Goal: Transaction & Acquisition: Book appointment/travel/reservation

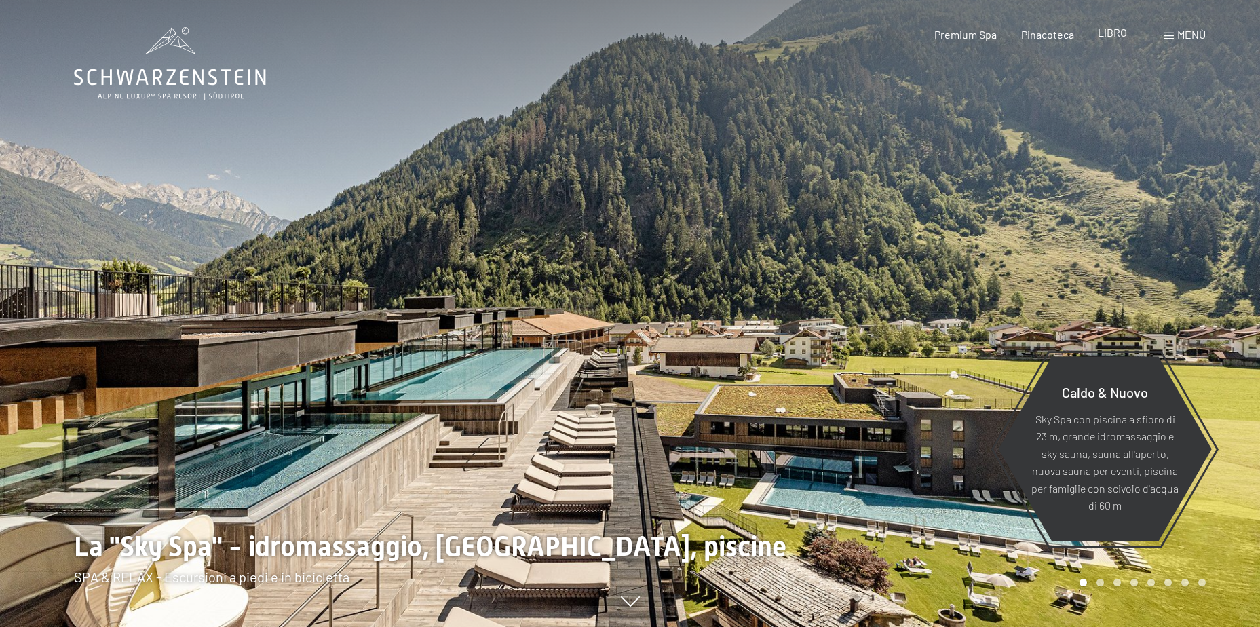
click at [1110, 33] on span "LIBRO" at bounding box center [1112, 32] width 29 height 13
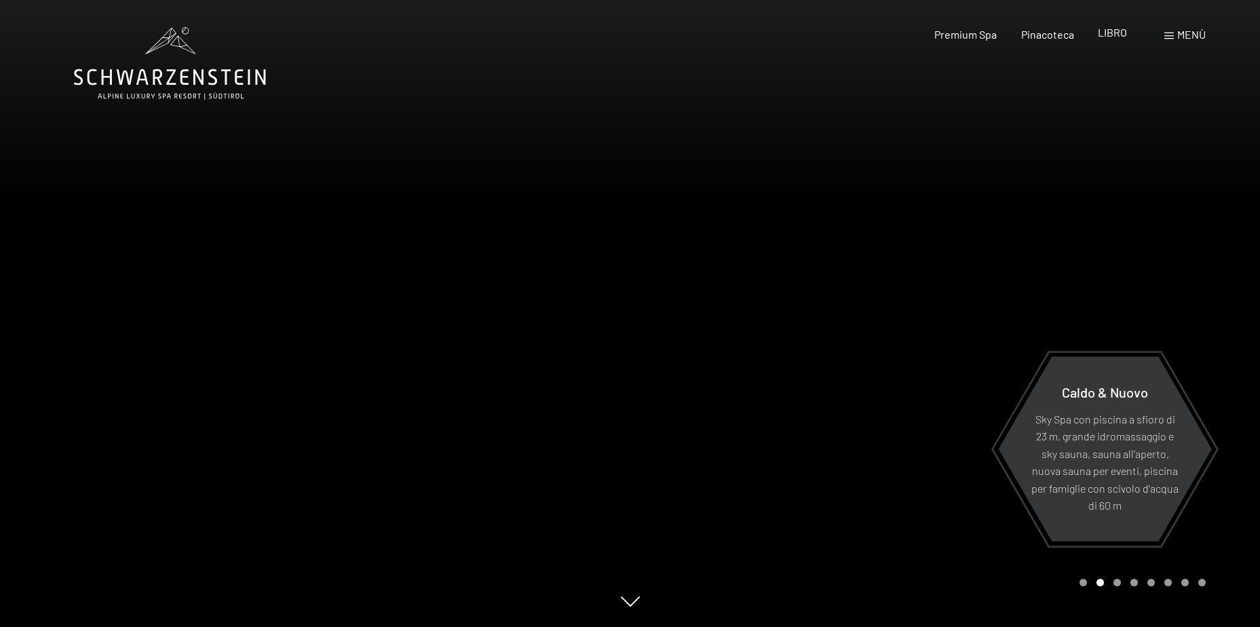
click at [1114, 32] on span "LIBRO" at bounding box center [1112, 32] width 29 height 13
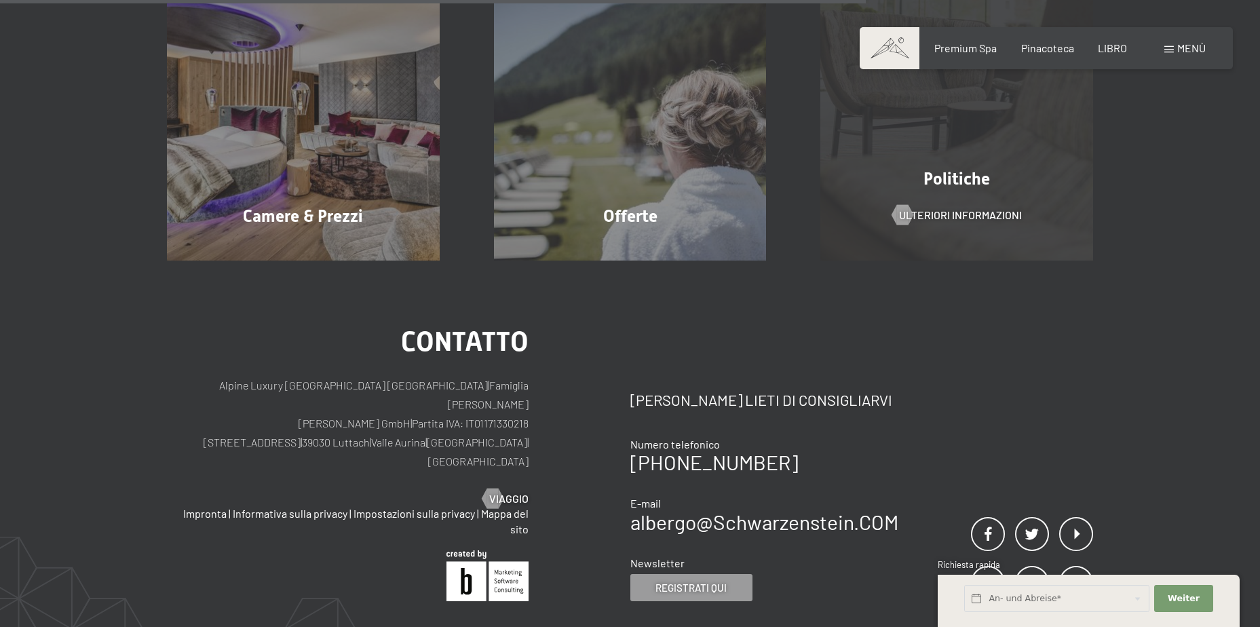
scroll to position [475, 0]
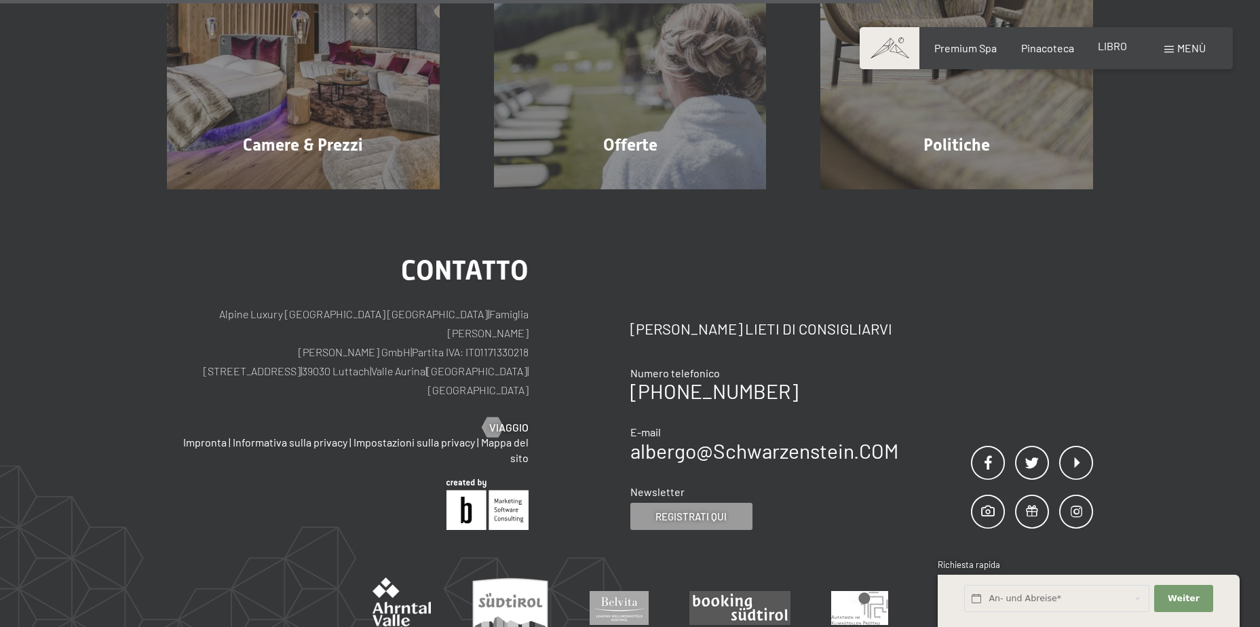
click at [1113, 47] on span "LIBRO" at bounding box center [1112, 45] width 29 height 13
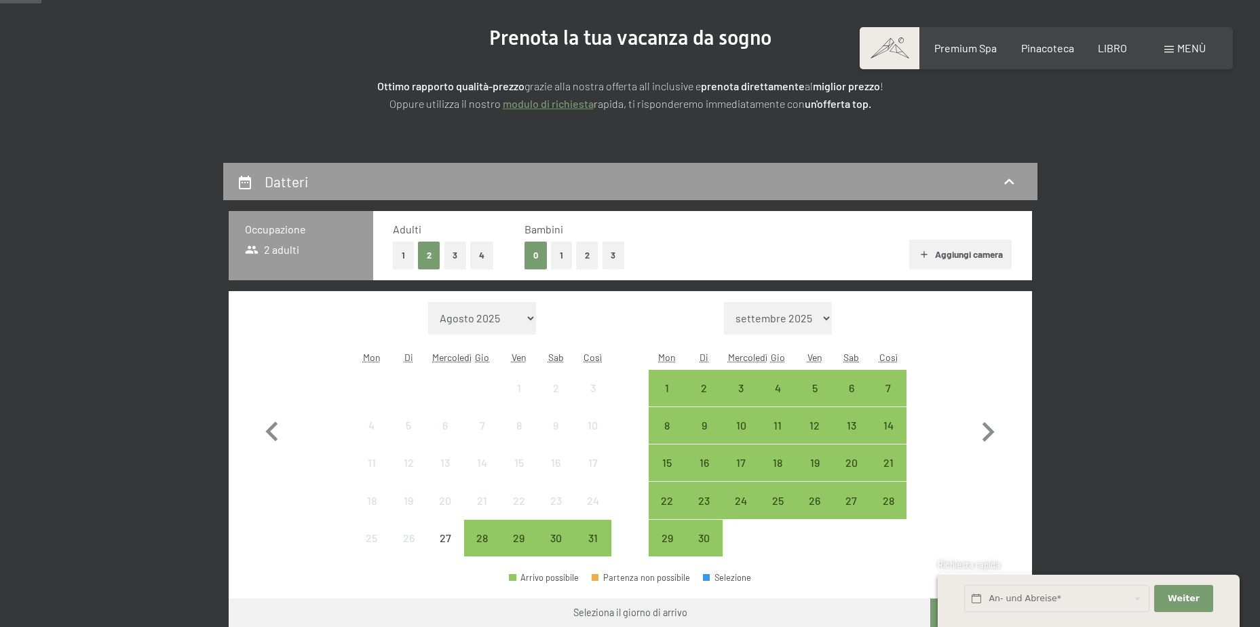
scroll to position [203, 0]
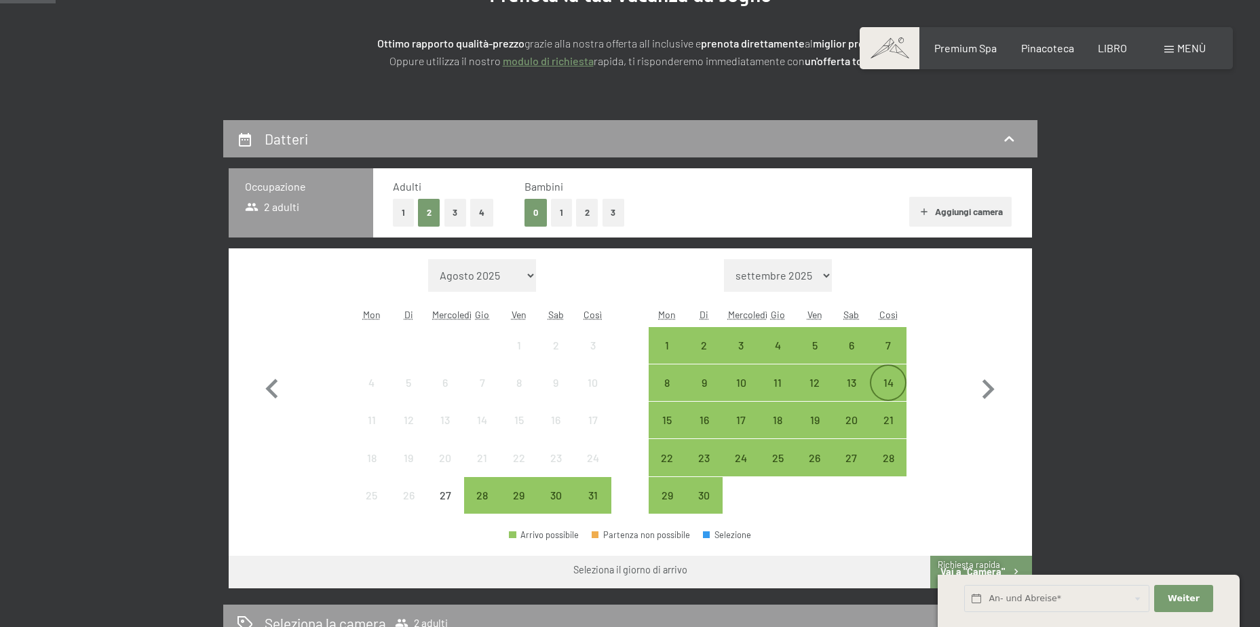
click at [889, 381] on div "14" at bounding box center [888, 394] width 34 height 34
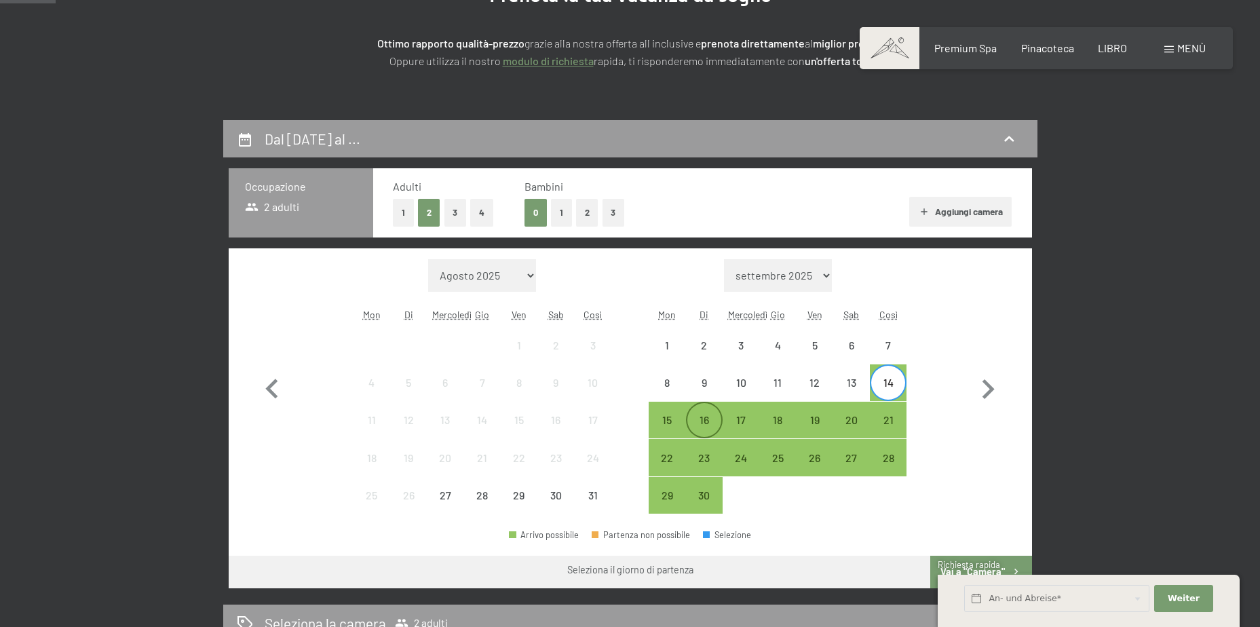
click at [702, 419] on div "16" at bounding box center [704, 431] width 34 height 34
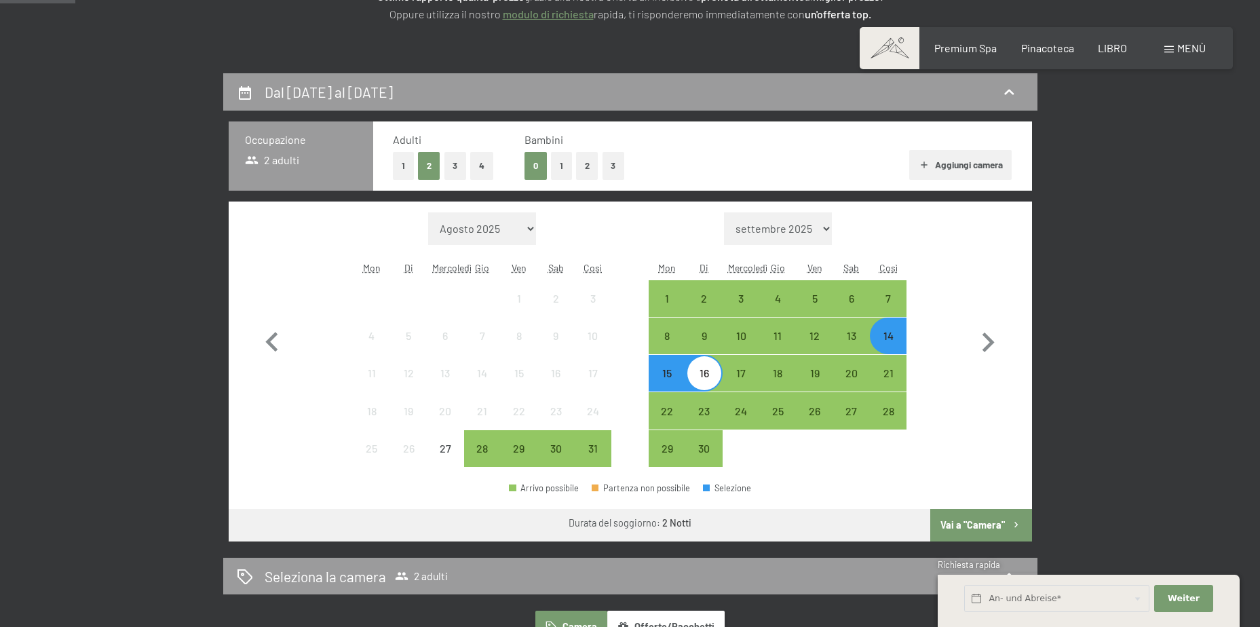
scroll to position [271, 0]
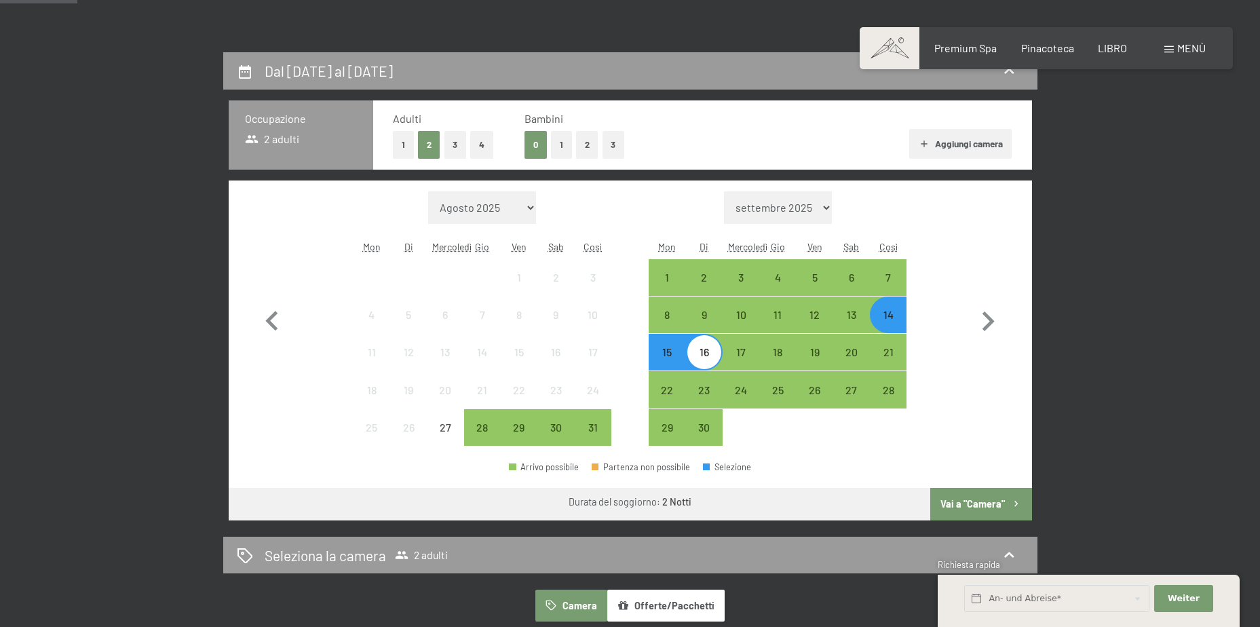
click at [986, 505] on font "Vai a "Camera"" at bounding box center [972, 504] width 64 height 12
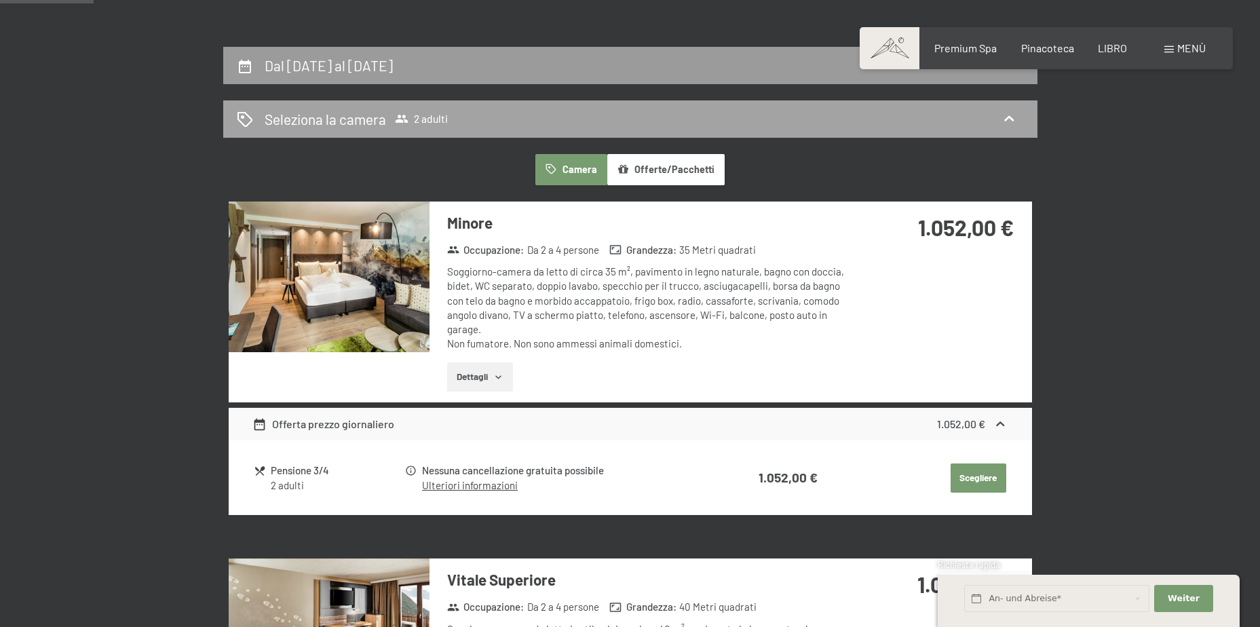
scroll to position [256, 0]
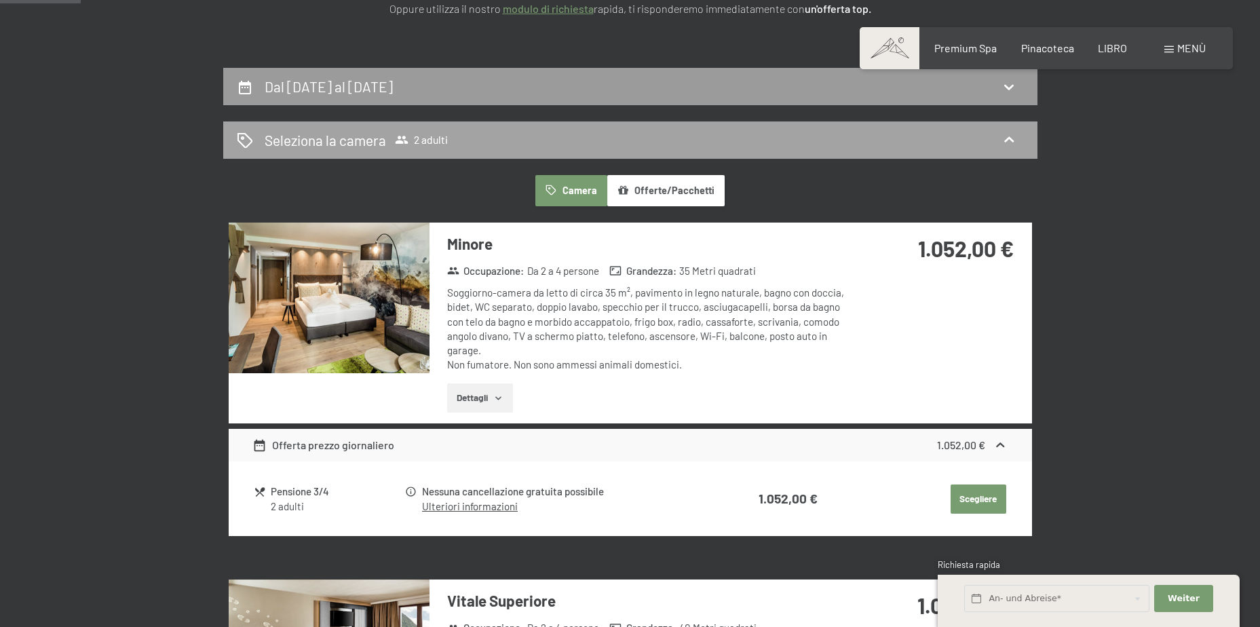
click at [1000, 138] on div "Seleziona la camera 2 adulti" at bounding box center [630, 140] width 787 height 20
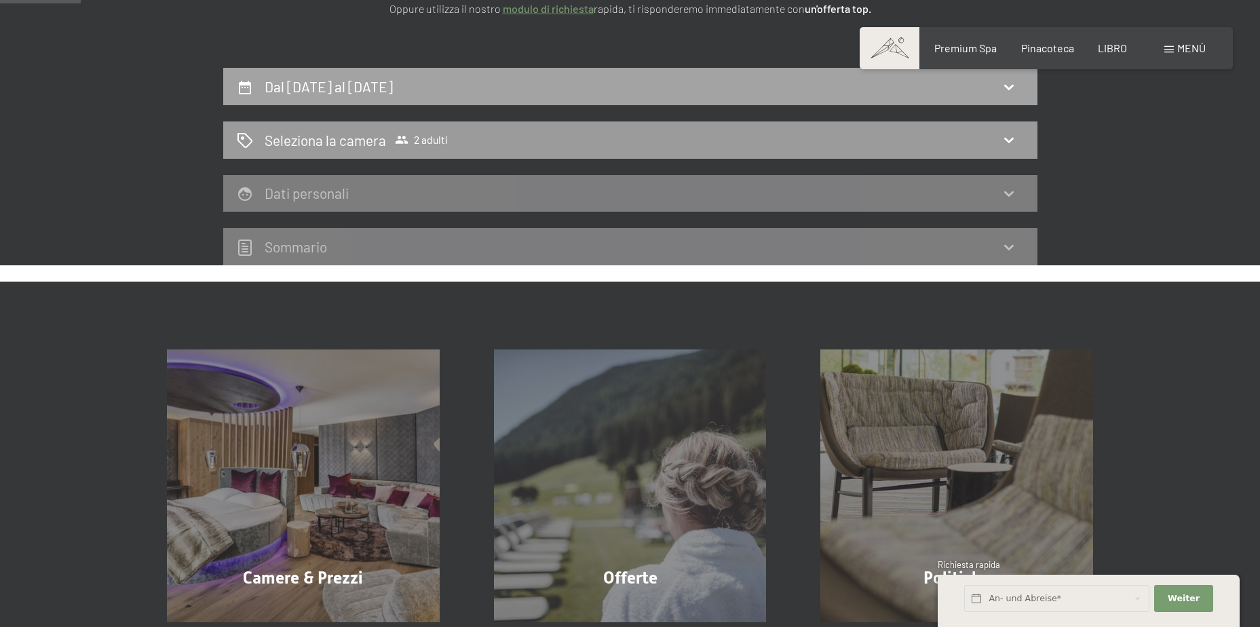
click at [990, 84] on div "Dal 14 settembre al 16 settembre 2025" at bounding box center [630, 87] width 787 height 20
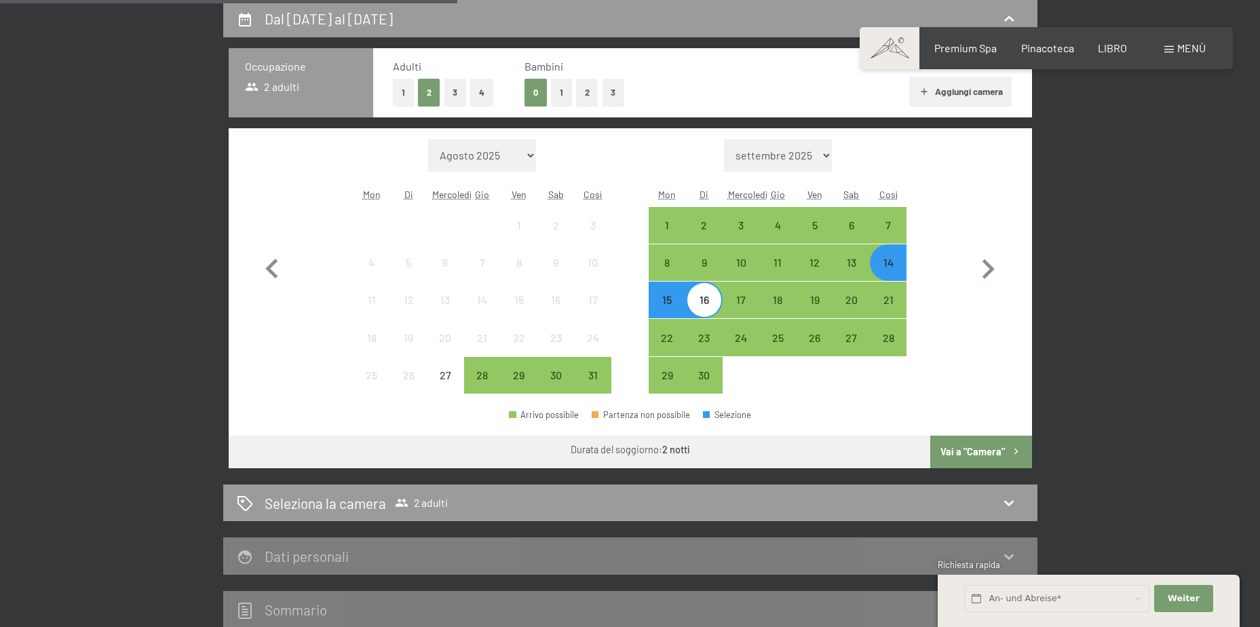
click at [891, 265] on div "14" at bounding box center [888, 274] width 34 height 34
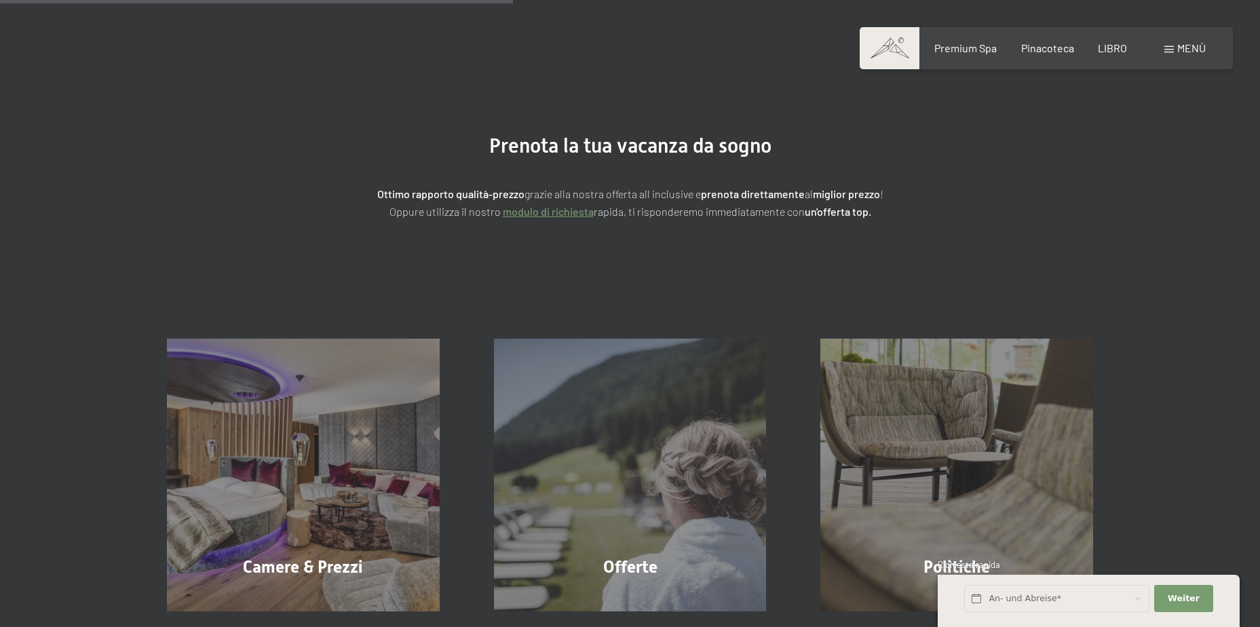
scroll to position [52, 0]
click at [1110, 47] on span "LIBRO" at bounding box center [1112, 45] width 29 height 13
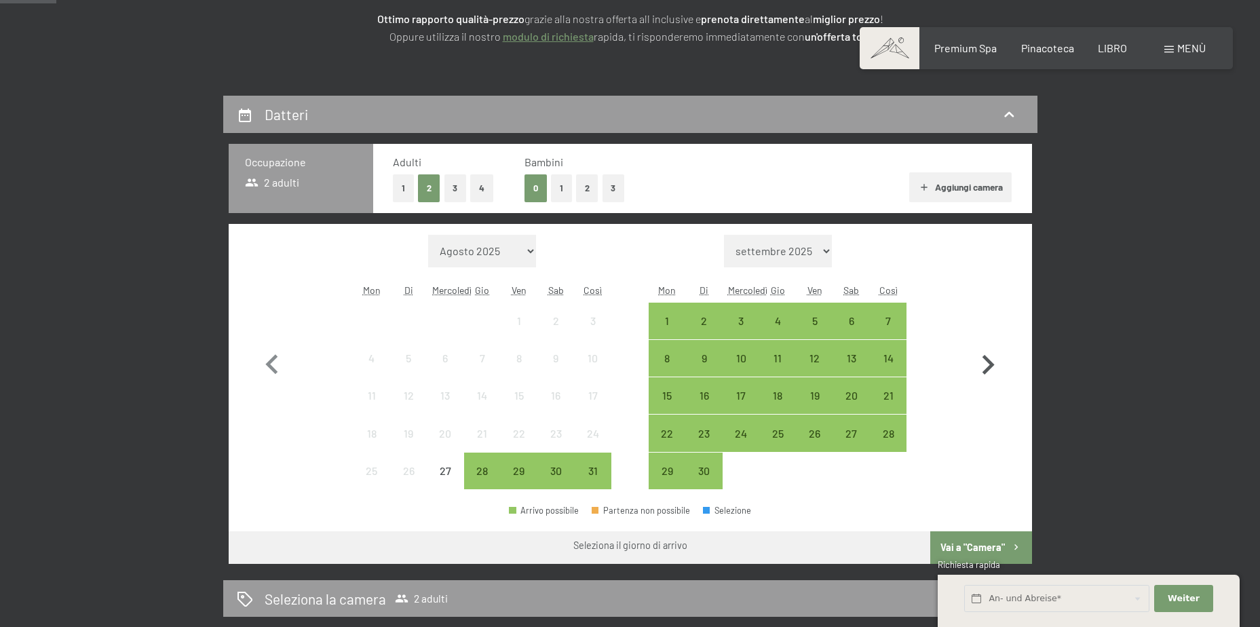
scroll to position [271, 0]
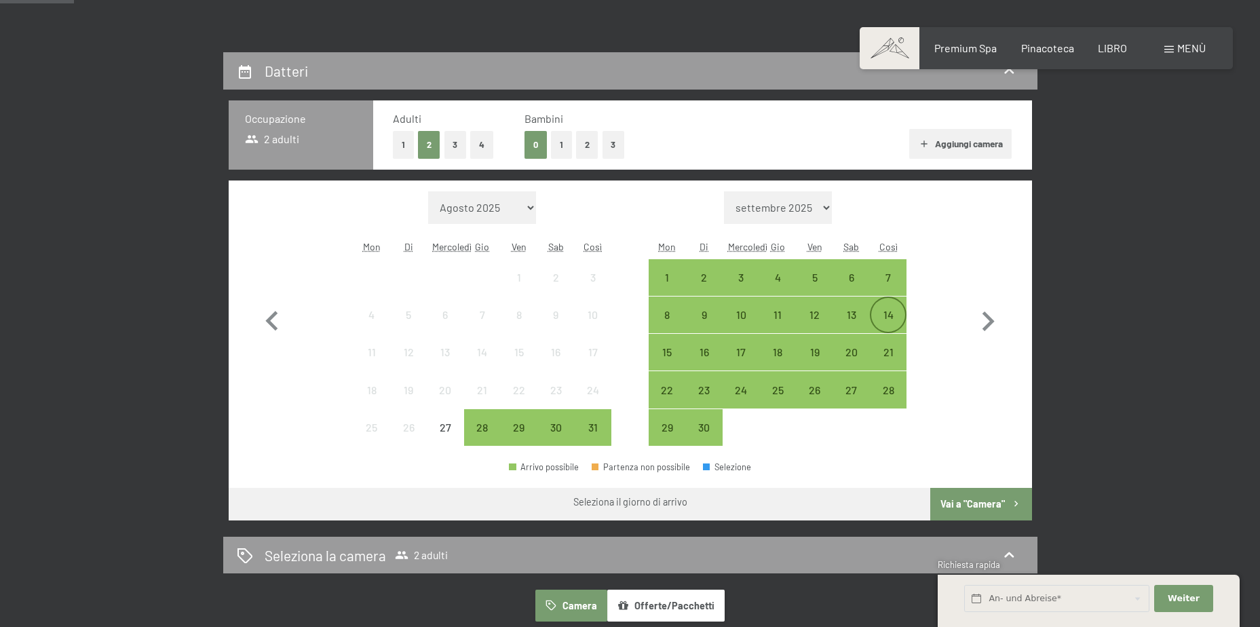
click at [888, 318] on div "14" at bounding box center [888, 326] width 34 height 34
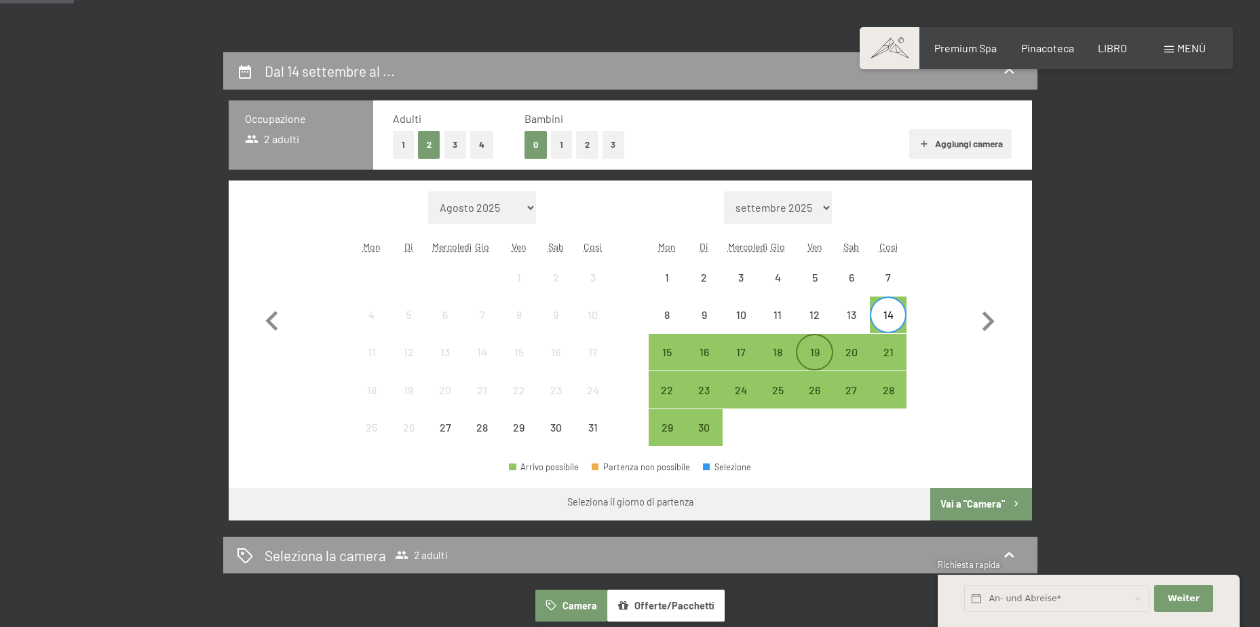
click at [815, 349] on div "19" at bounding box center [814, 364] width 34 height 34
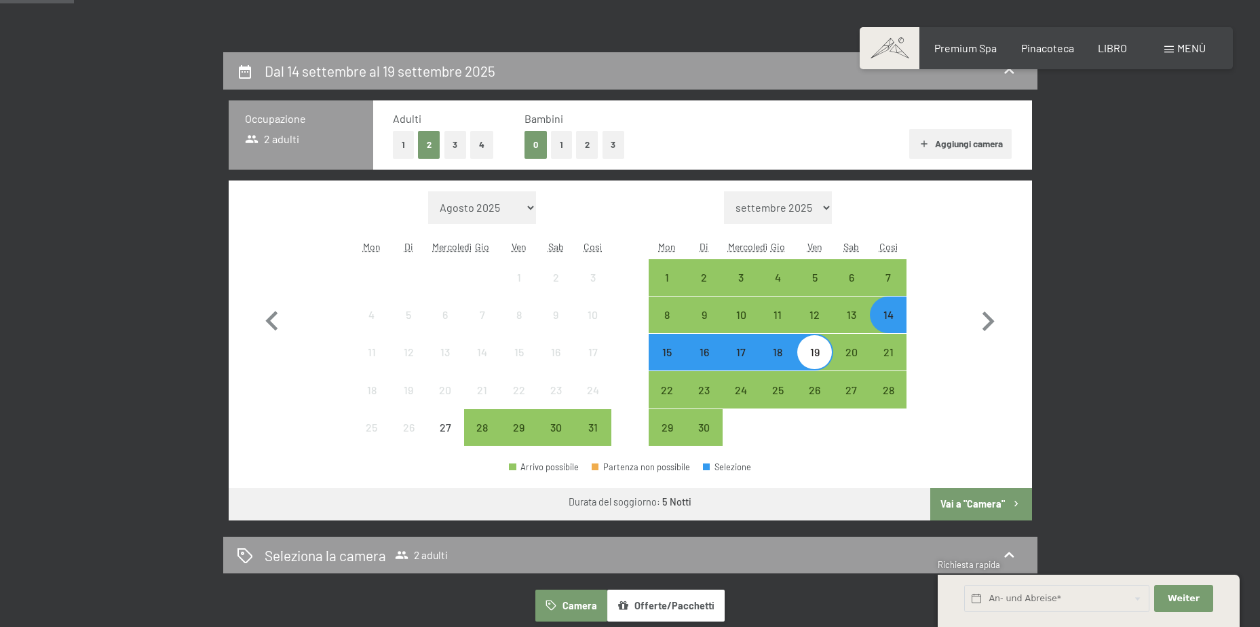
click at [979, 501] on font "Vai a "Camera"" at bounding box center [972, 504] width 64 height 12
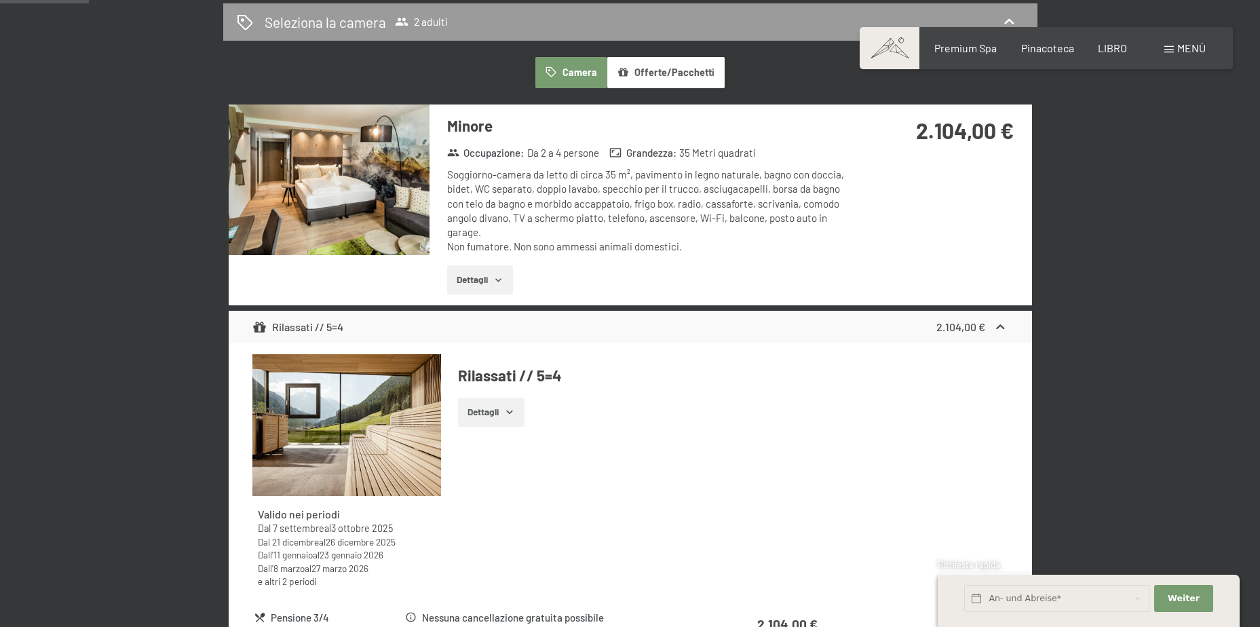
scroll to position [391, 0]
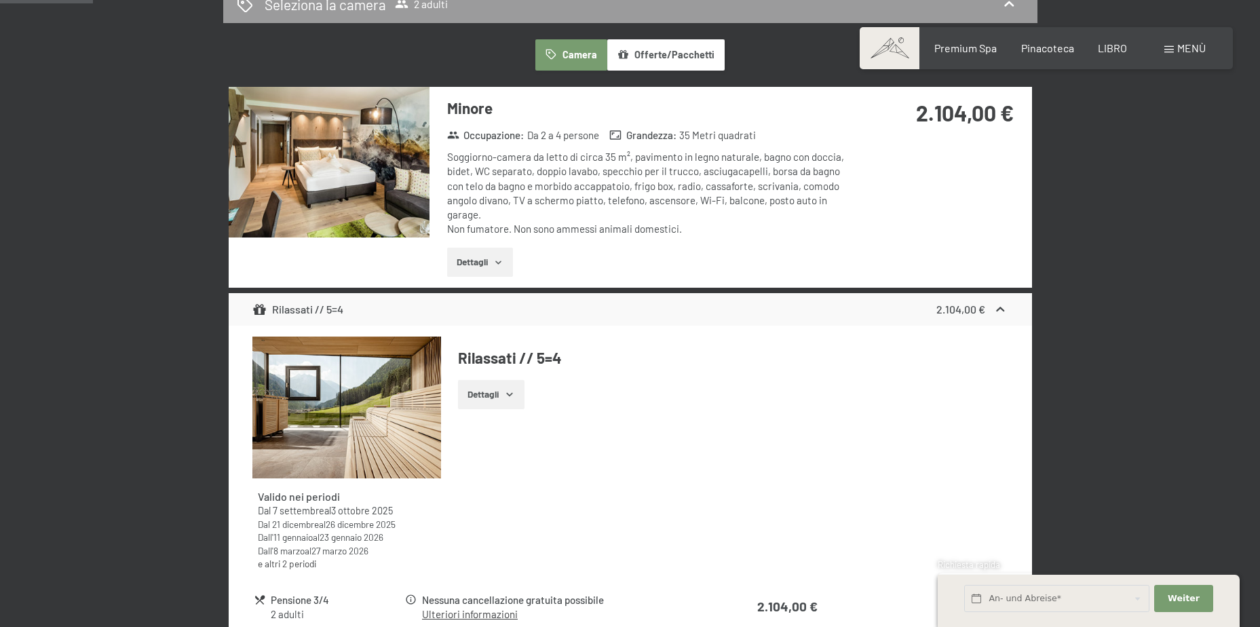
click at [310, 138] on img at bounding box center [329, 162] width 201 height 151
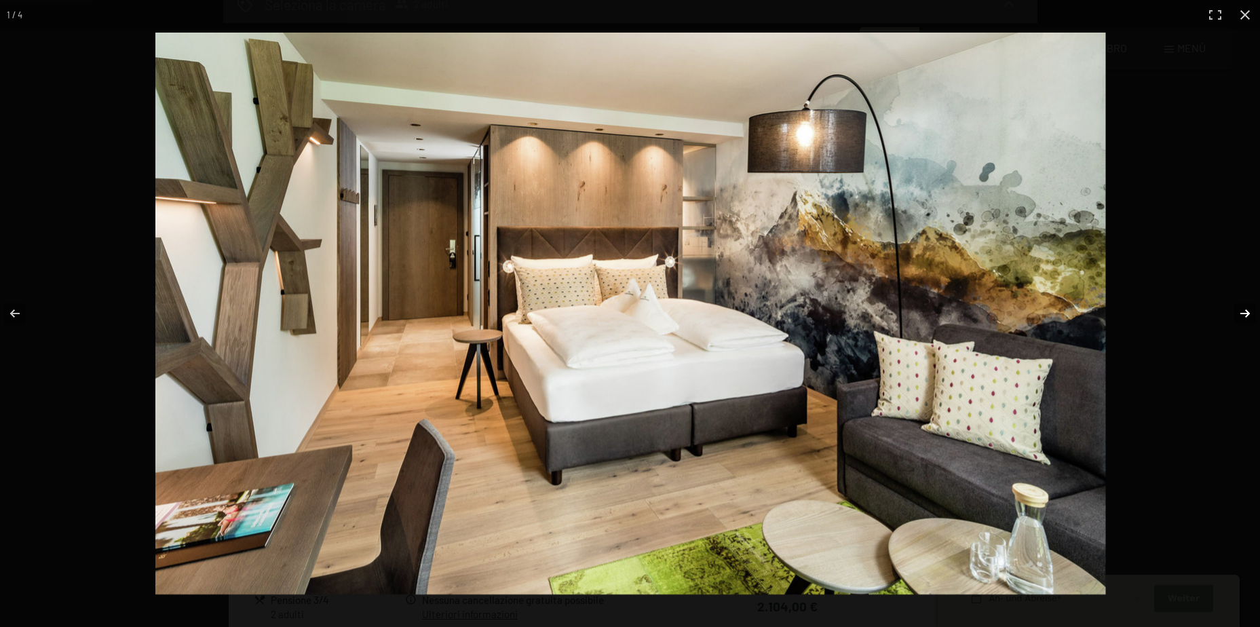
click at [1241, 310] on button "button" at bounding box center [1235, 313] width 47 height 68
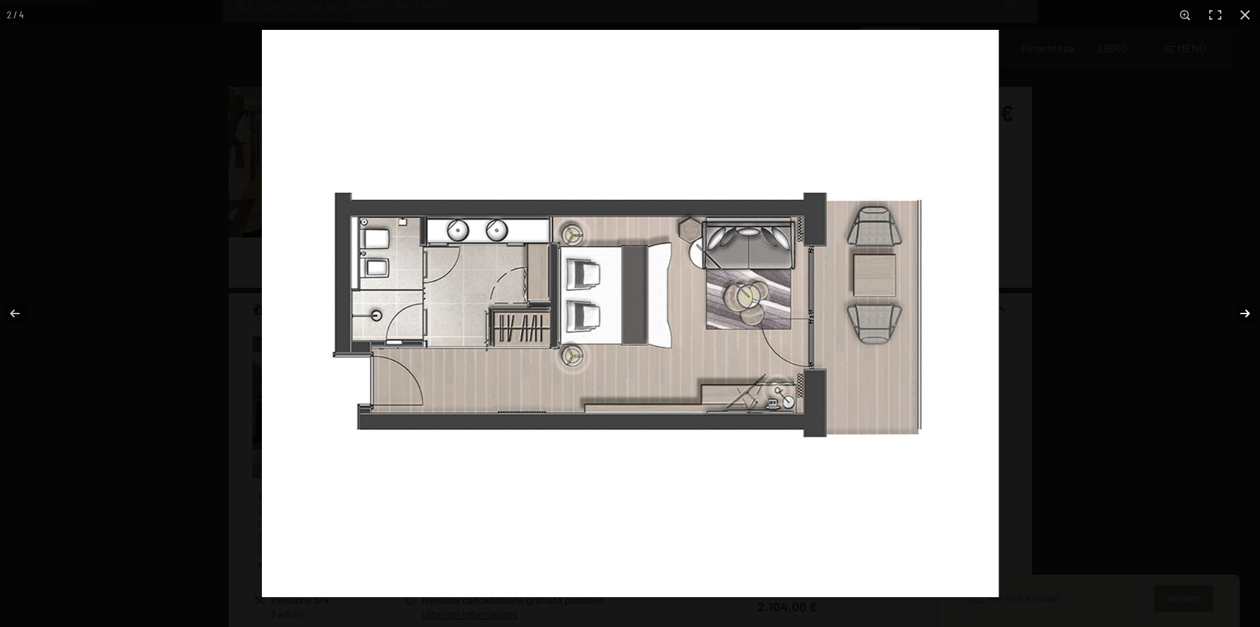
click at [1241, 310] on button "button" at bounding box center [1235, 313] width 47 height 68
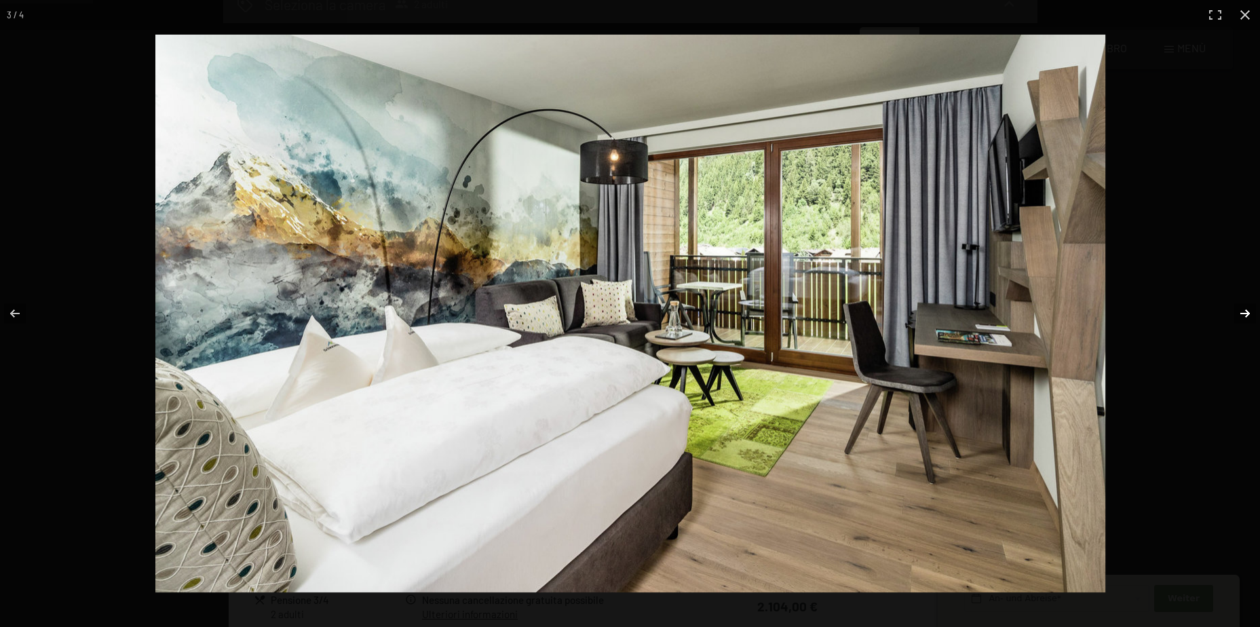
click at [1241, 310] on button "button" at bounding box center [1235, 313] width 47 height 68
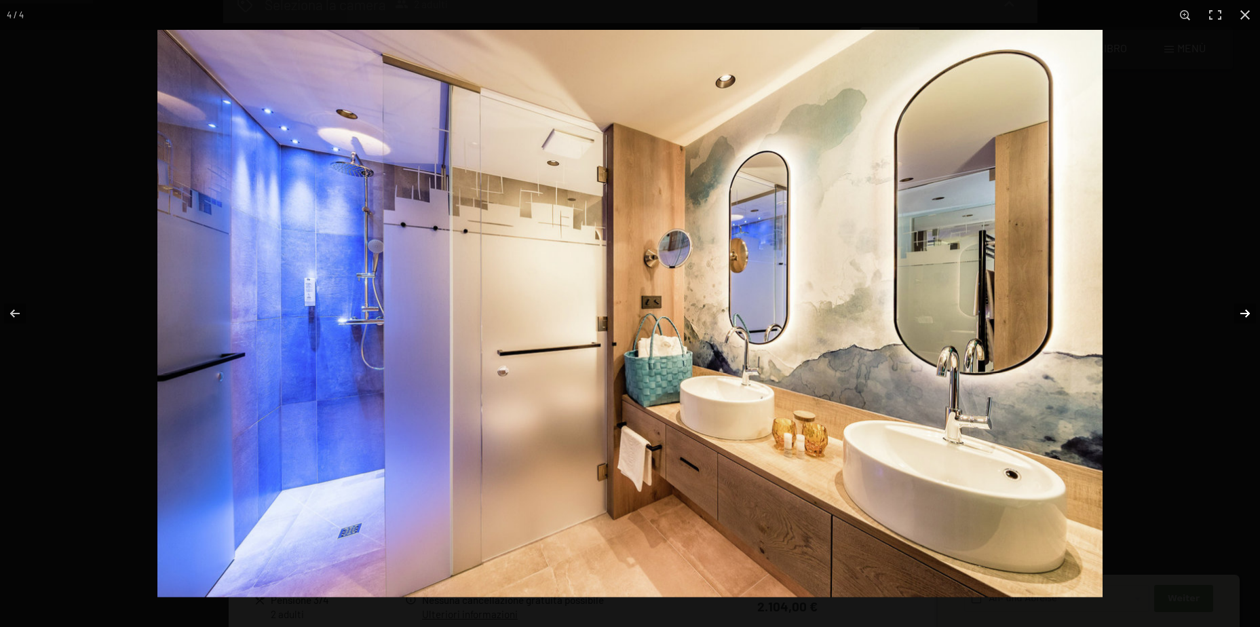
click at [1241, 310] on button "button" at bounding box center [1235, 313] width 47 height 68
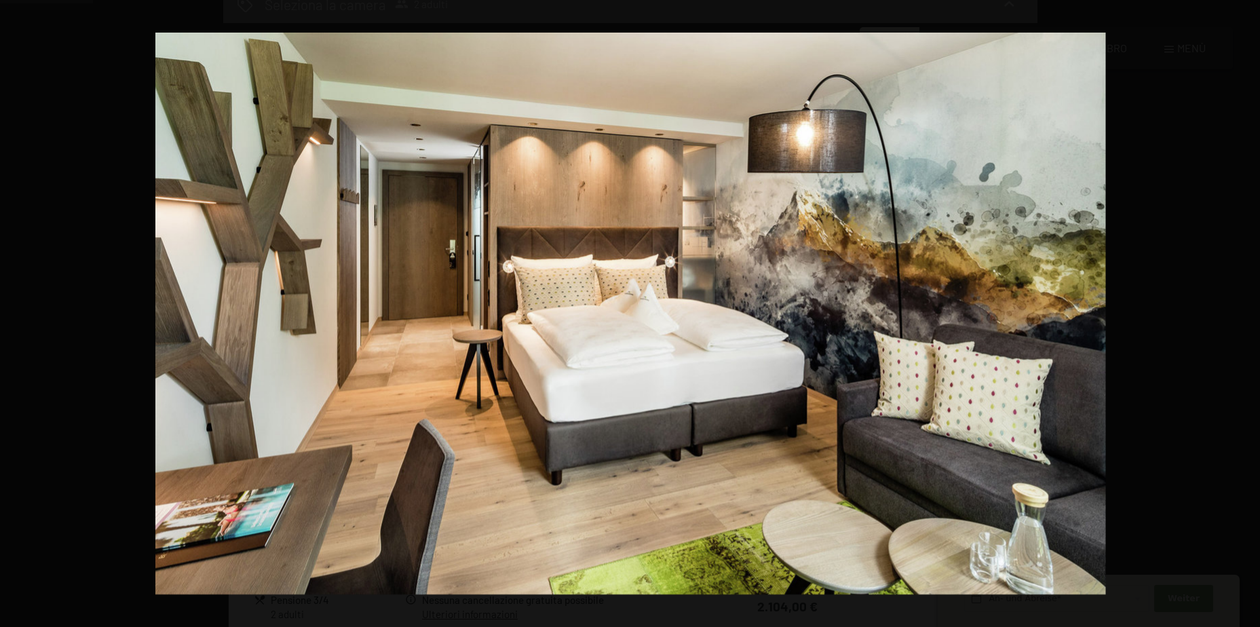
click at [1241, 310] on button "button" at bounding box center [1235, 313] width 47 height 68
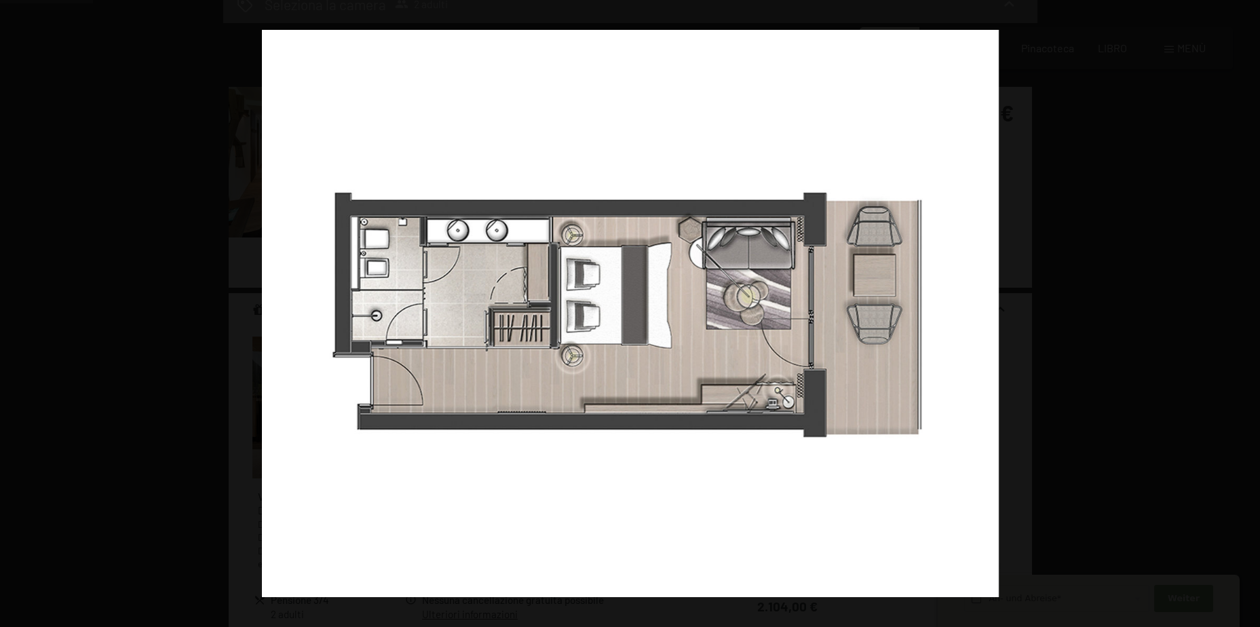
click at [1241, 310] on button "button" at bounding box center [1235, 313] width 47 height 68
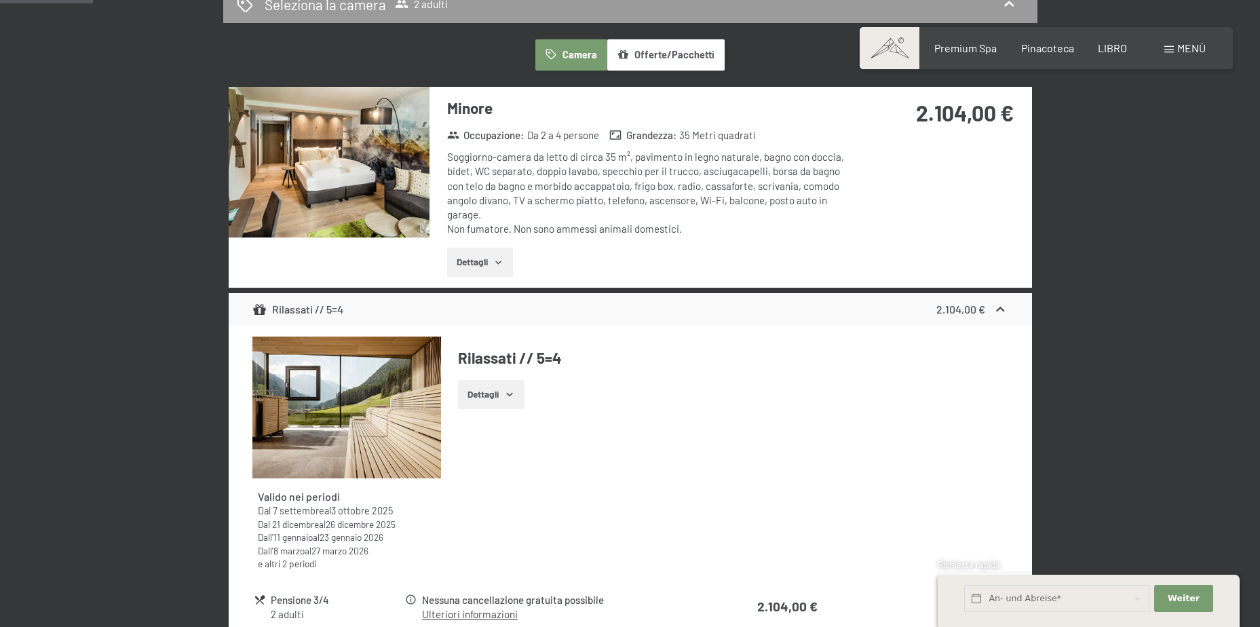
click at [0, 0] on button "button" at bounding box center [0, 0] width 0 height 0
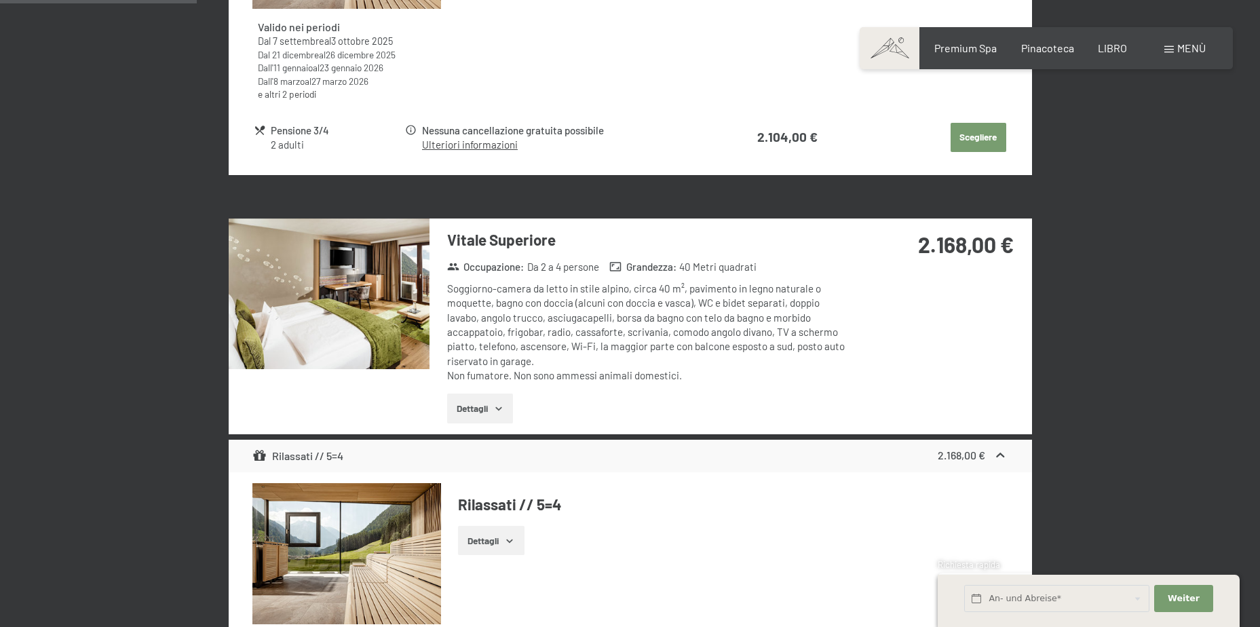
scroll to position [866, 0]
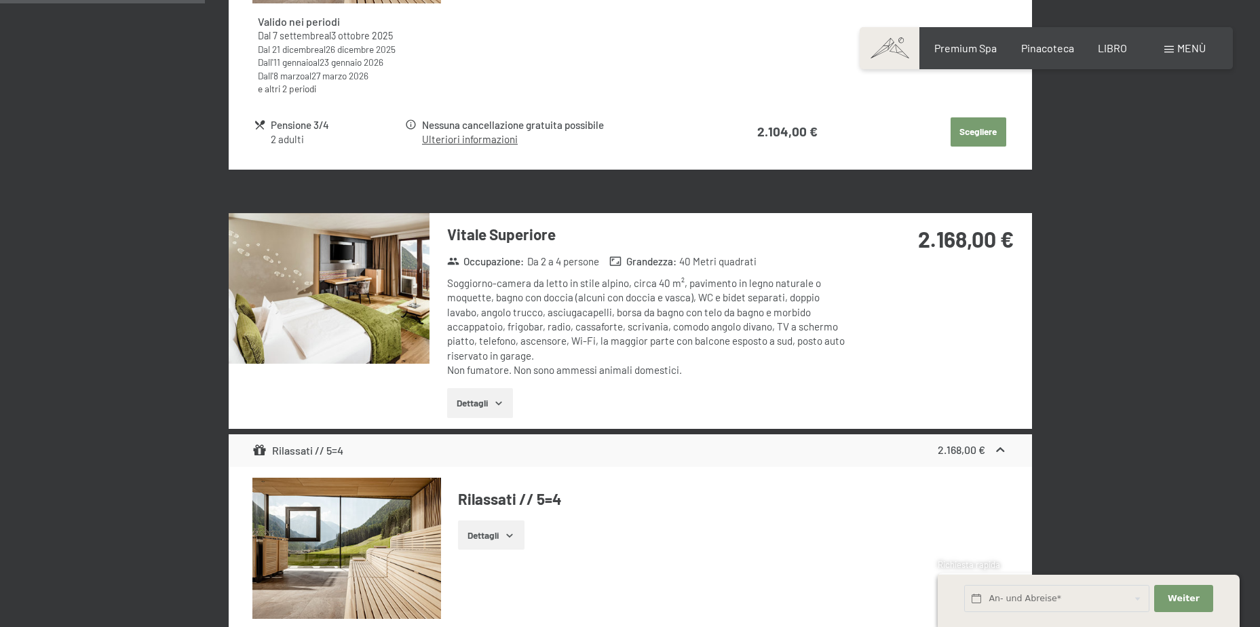
click at [335, 279] on img at bounding box center [329, 288] width 201 height 151
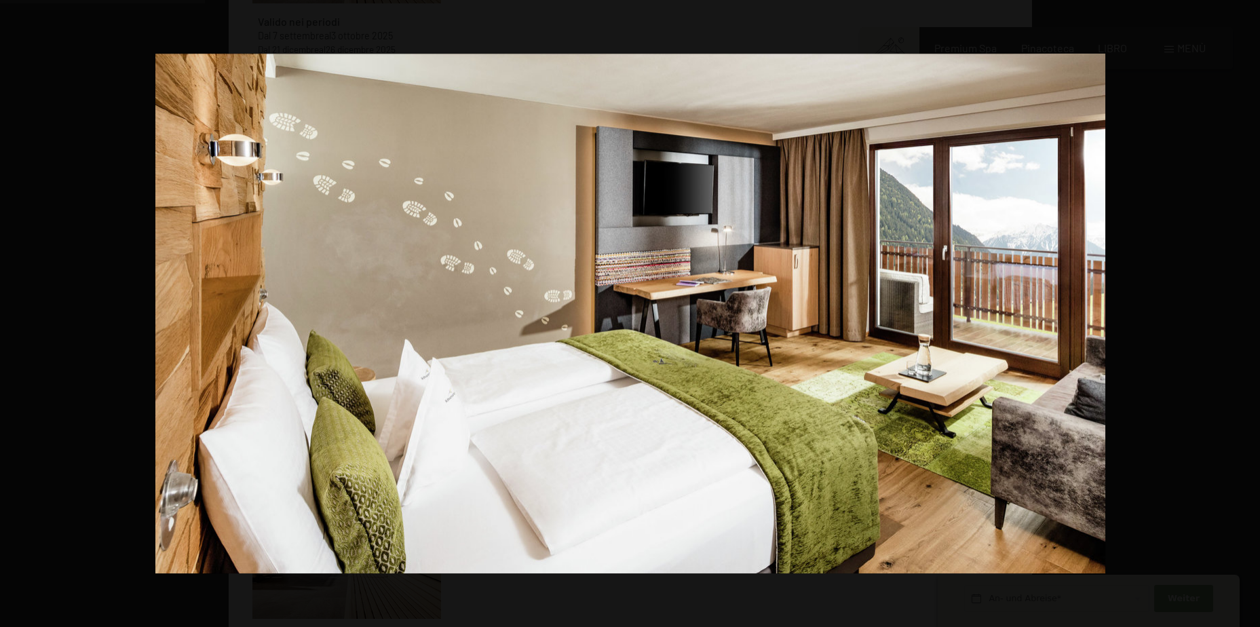
click at [1241, 313] on button "button" at bounding box center [1235, 313] width 47 height 68
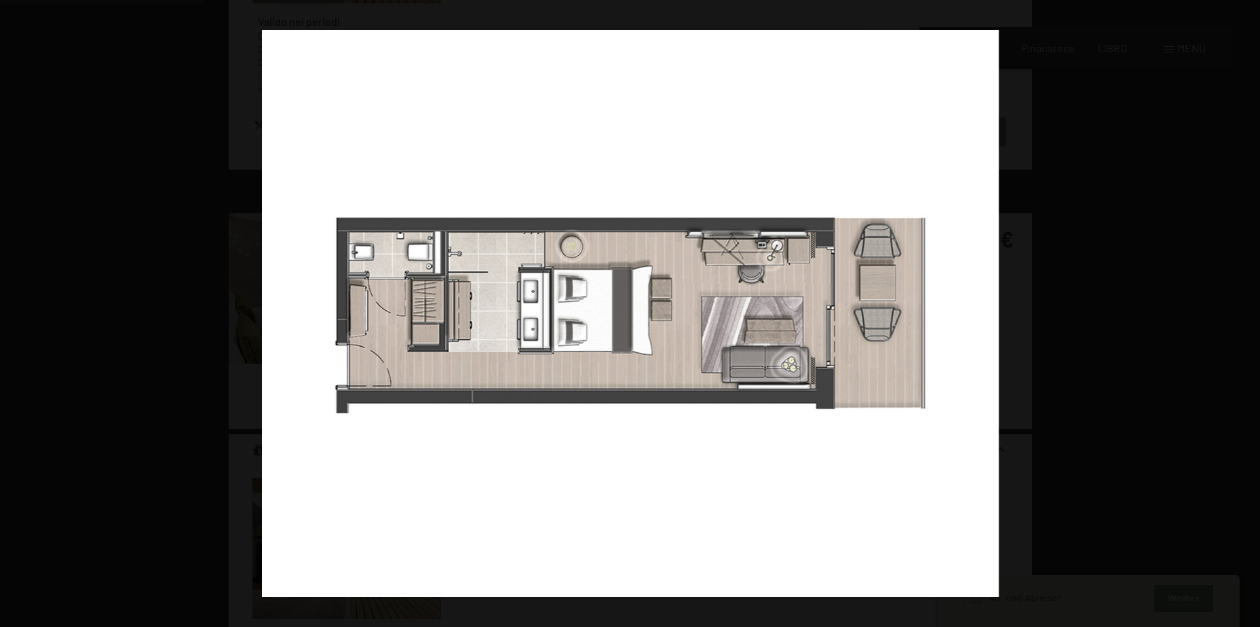
click at [1241, 313] on button "button" at bounding box center [1235, 313] width 47 height 68
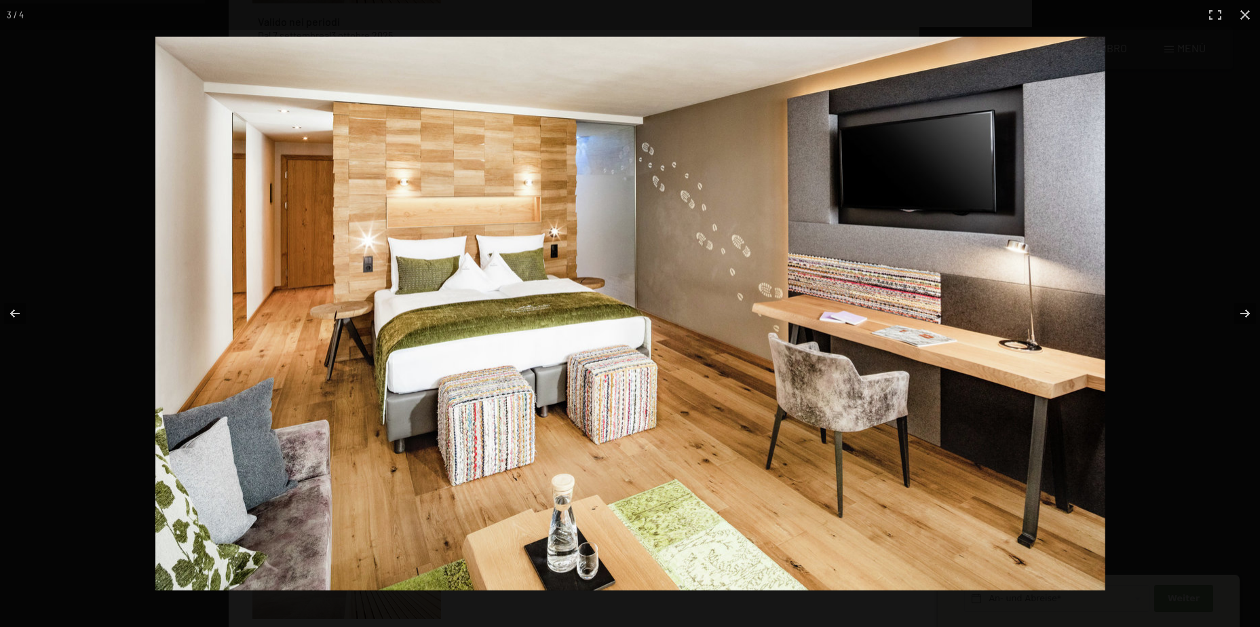
click at [1245, 12] on button "button" at bounding box center [1245, 15] width 30 height 30
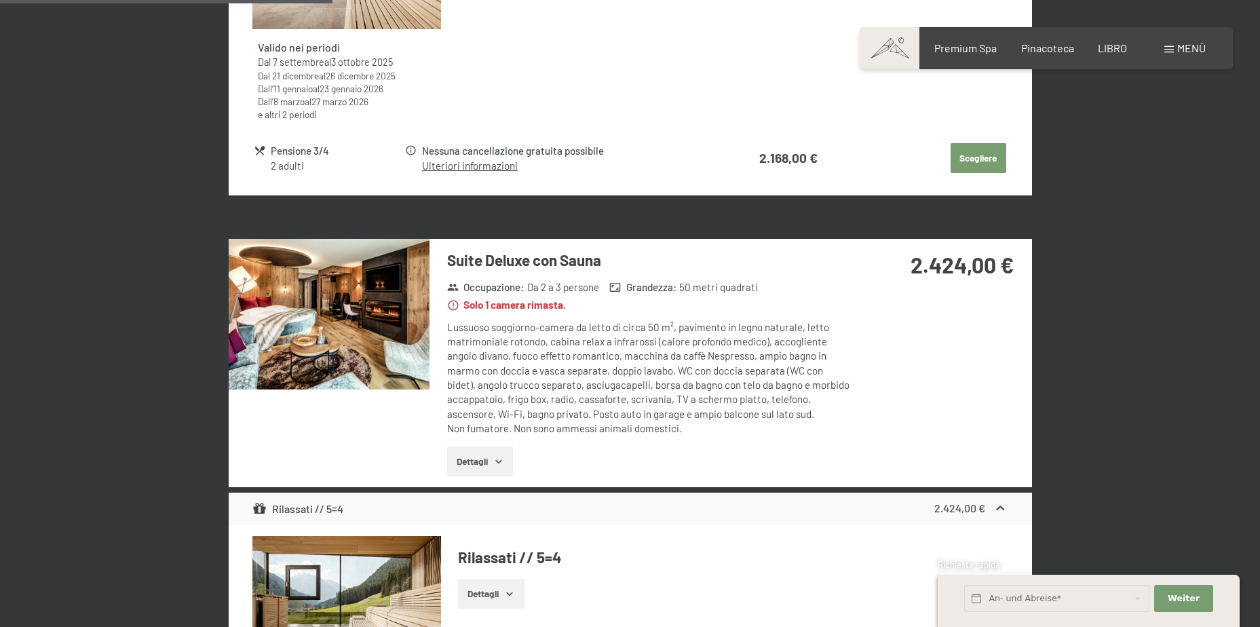
scroll to position [1477, 0]
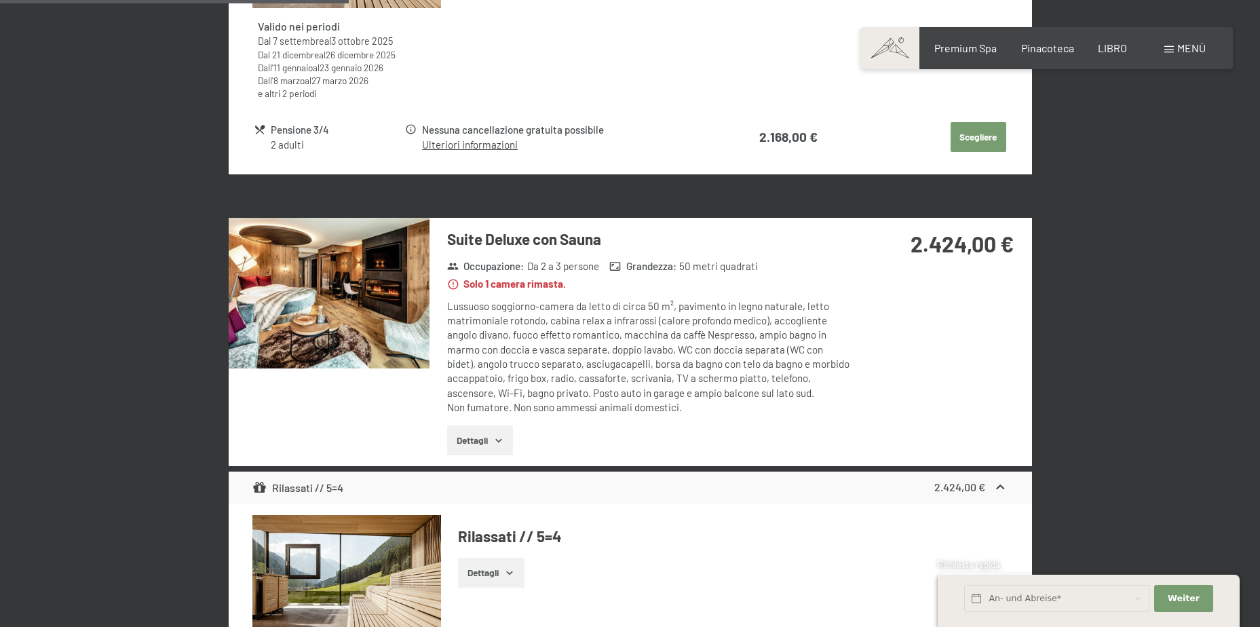
click at [332, 307] on img at bounding box center [329, 293] width 201 height 151
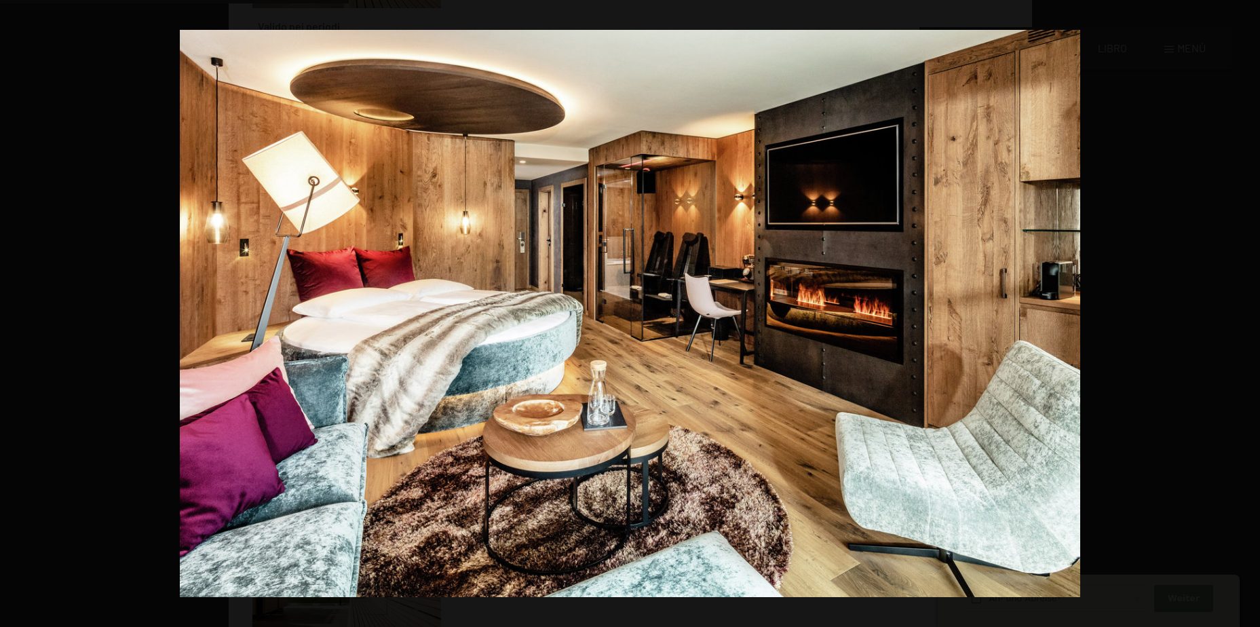
click at [1240, 314] on button "button" at bounding box center [1235, 313] width 47 height 68
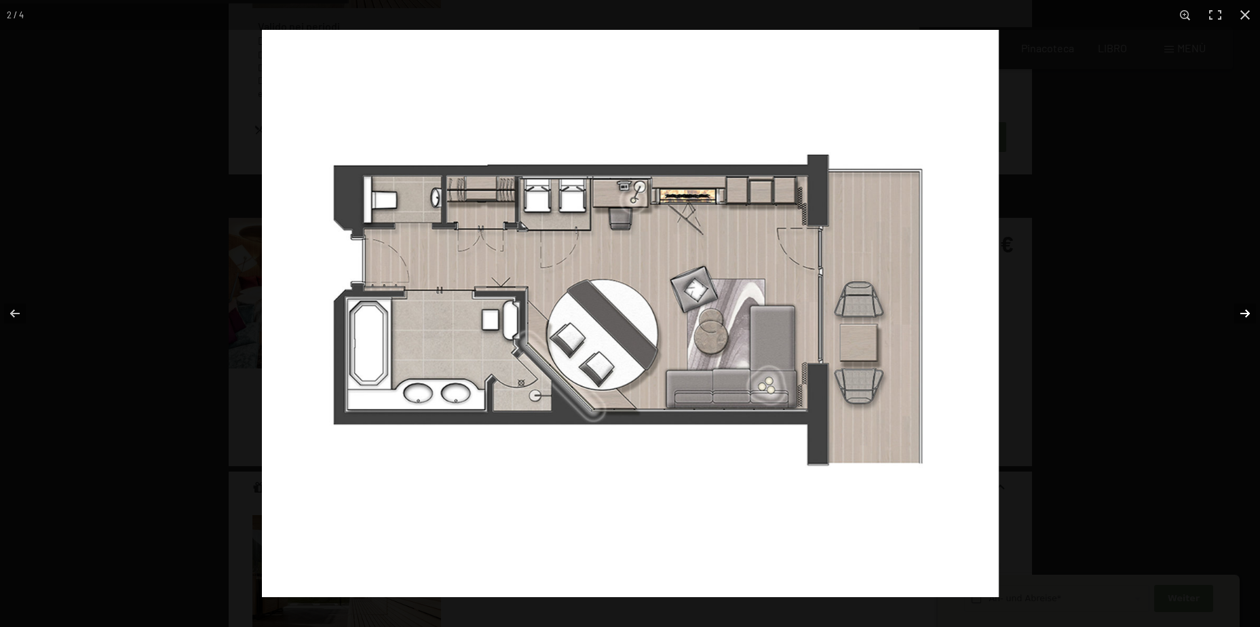
click at [1240, 315] on button "button" at bounding box center [1235, 313] width 47 height 68
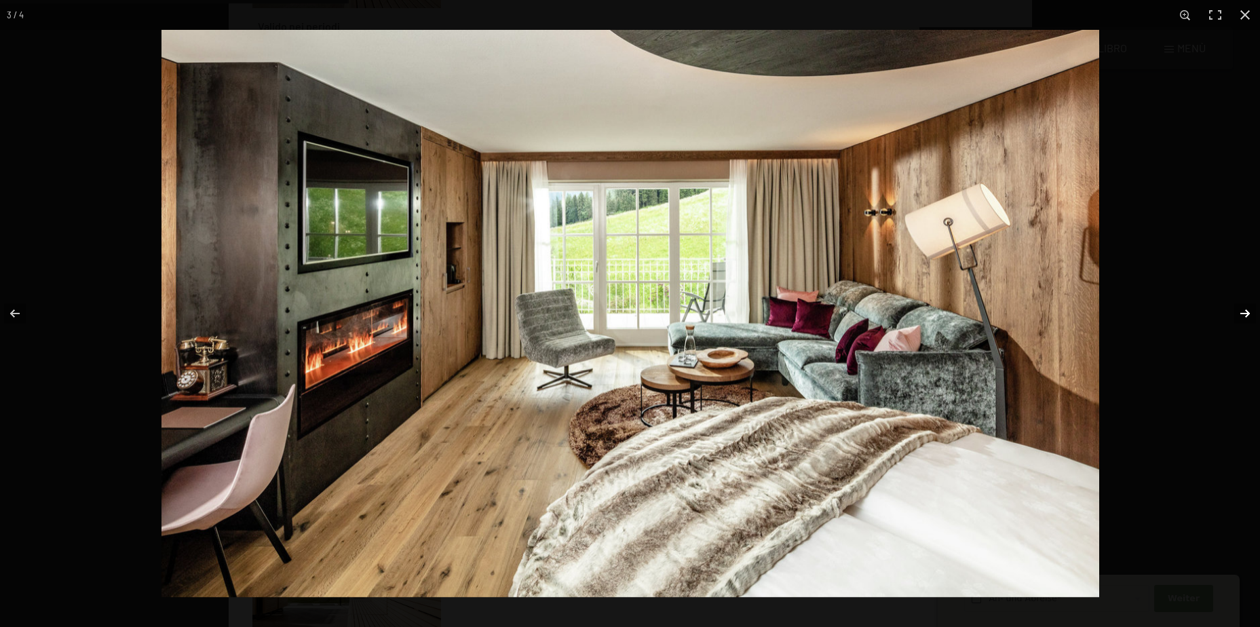
click at [1240, 315] on button "button" at bounding box center [1235, 313] width 47 height 68
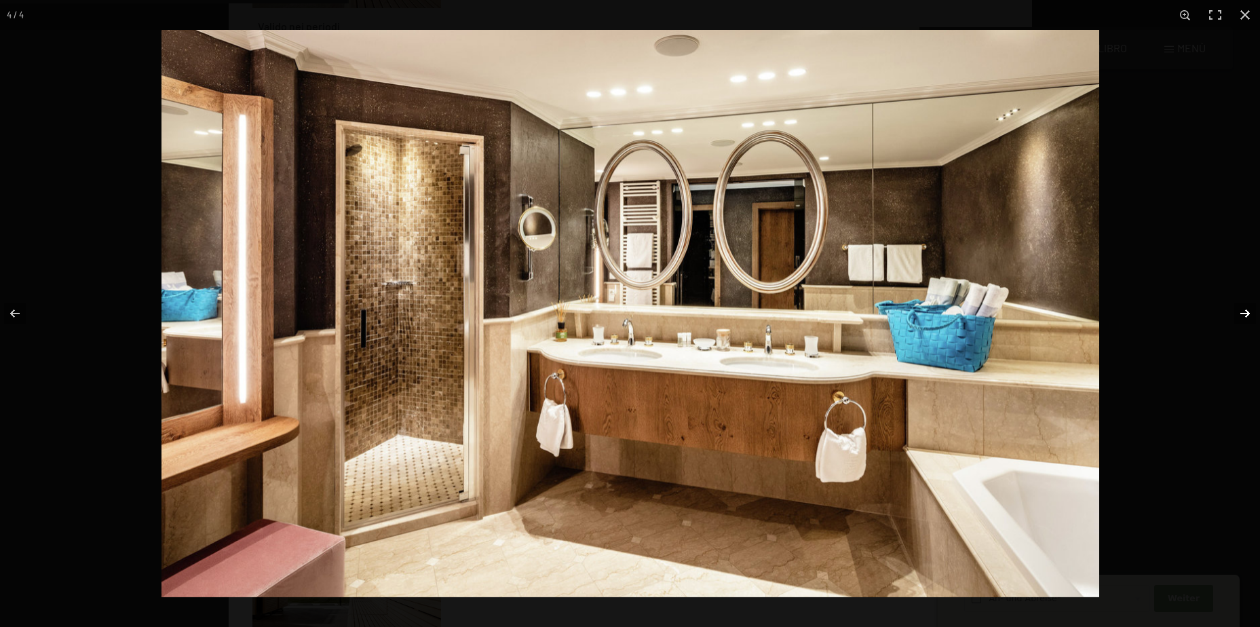
click at [1240, 315] on button "button" at bounding box center [1235, 313] width 47 height 68
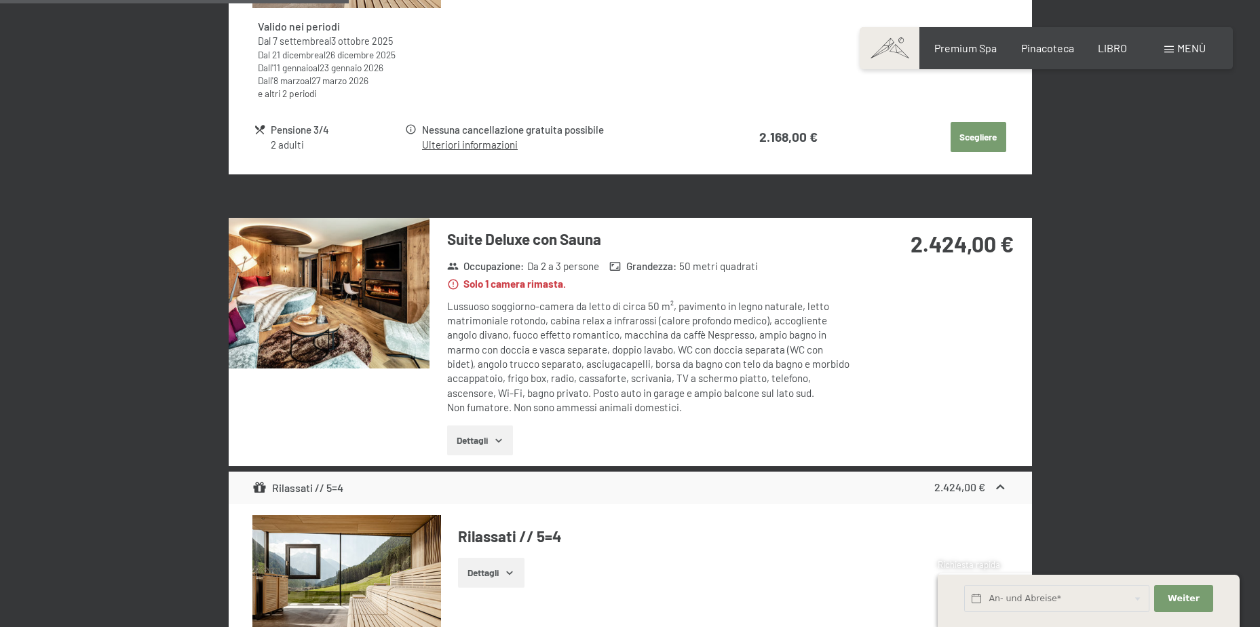
click at [0, 0] on button "button" at bounding box center [0, 0] width 0 height 0
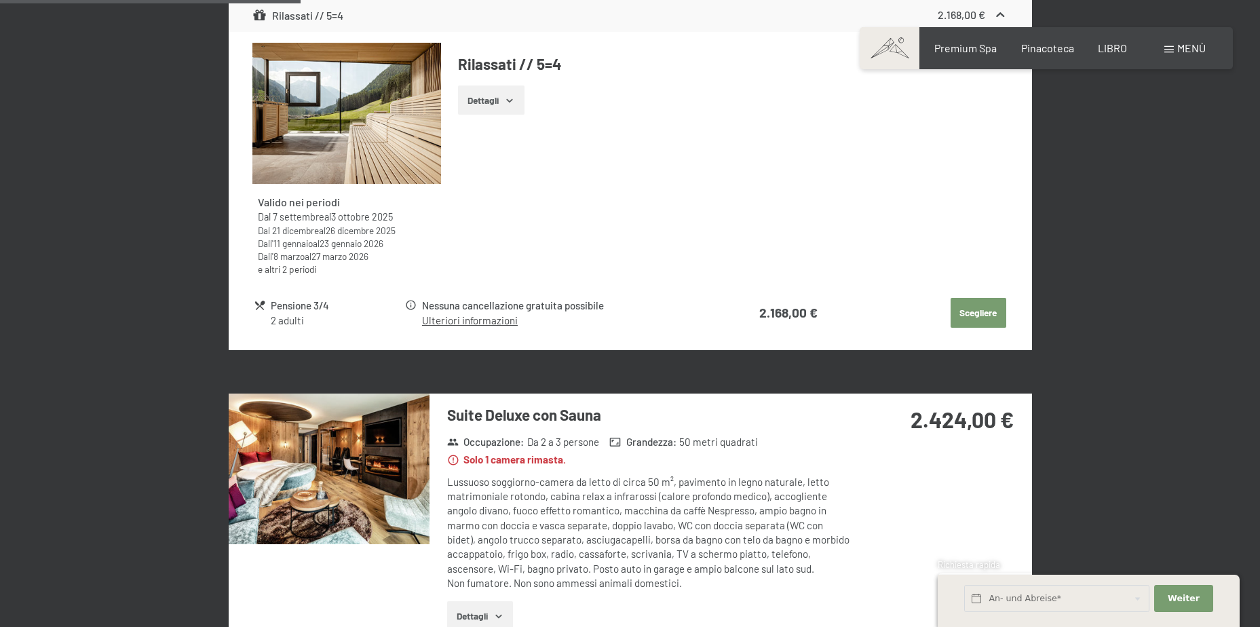
scroll to position [1273, 0]
